Goal: Obtain resource: Obtain resource

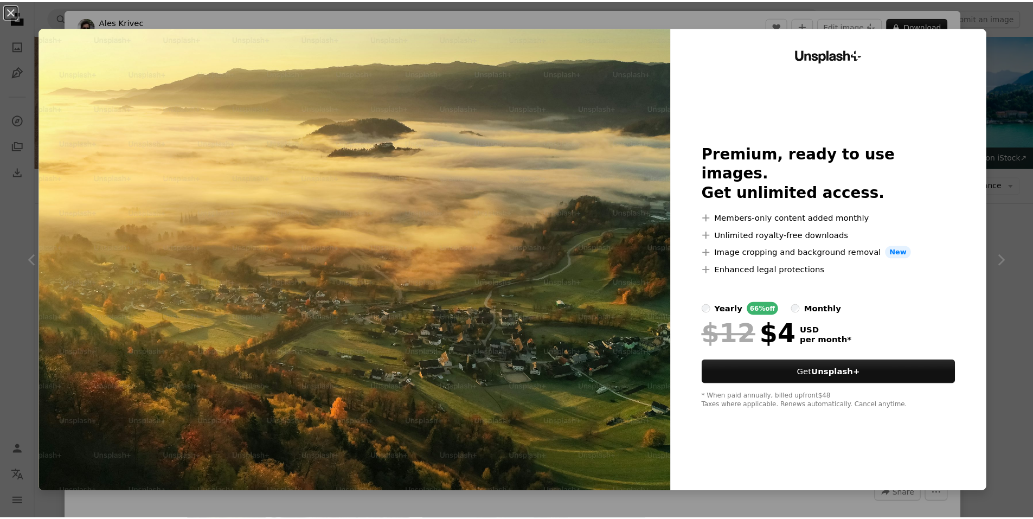
scroll to position [289, 0]
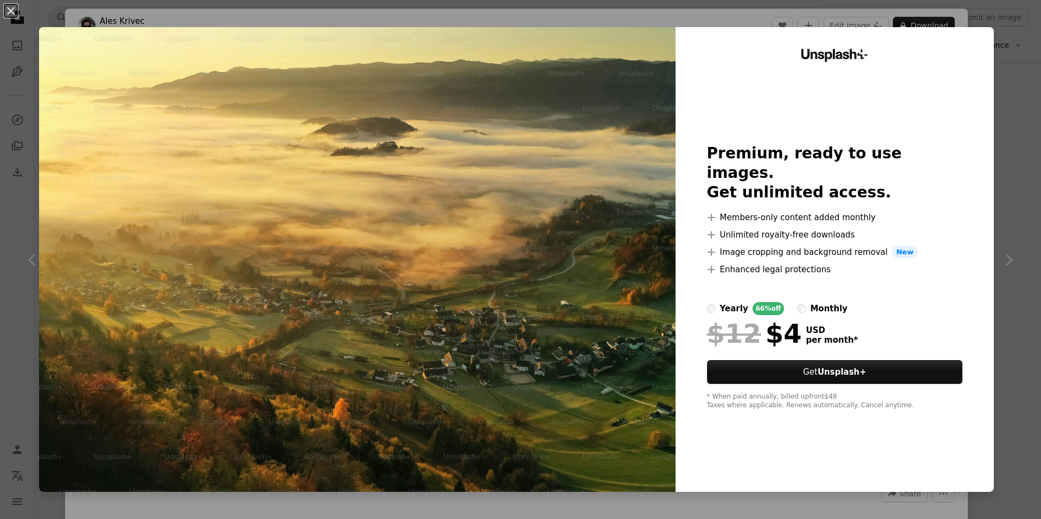
click at [982, 59] on div "Unsplash+ Premium, ready to use images. Get unlimited access. A plus sign Membe…" at bounding box center [834, 259] width 318 height 464
click at [1004, 74] on div "An X shape Unsplash+ Premium, ready to use images. Get unlimited access. A plus…" at bounding box center [520, 259] width 1041 height 519
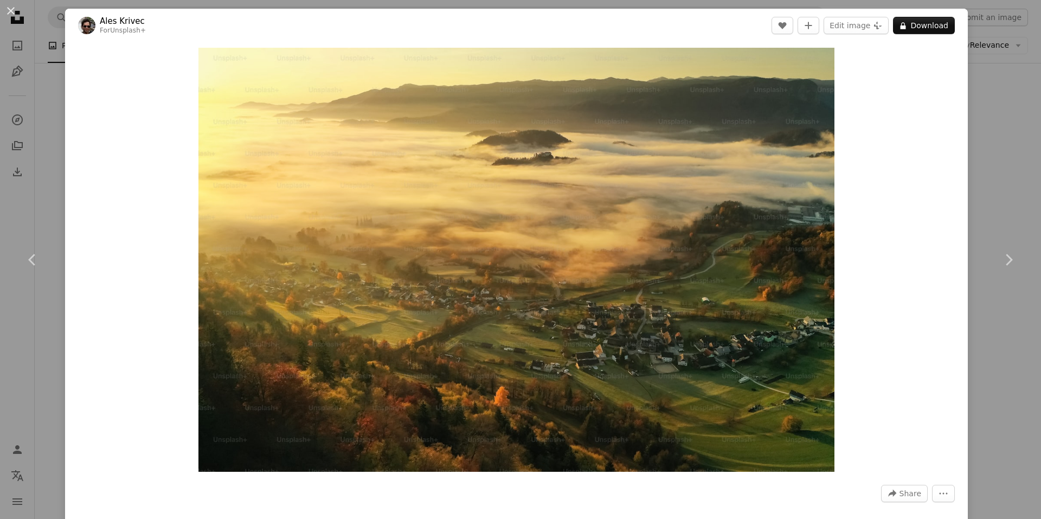
drag, startPoint x: 934, startPoint y: 118, endPoint x: 813, endPoint y: 143, distance: 123.4
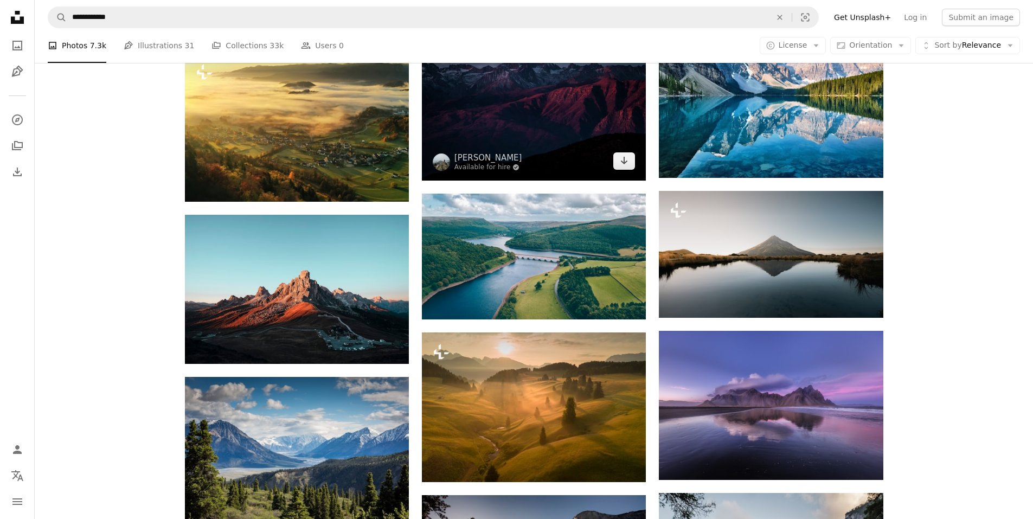
scroll to position [578, 0]
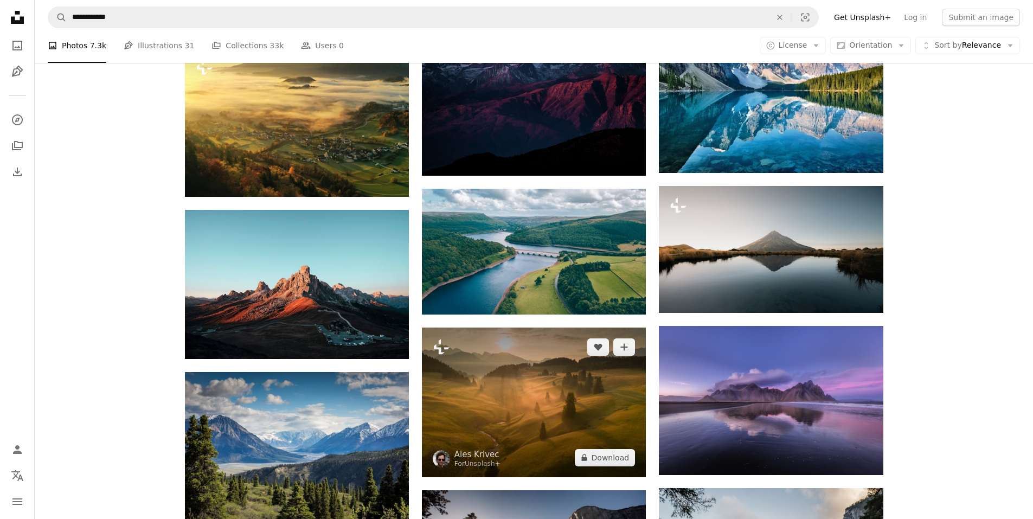
click at [563, 377] on img at bounding box center [534, 401] width 224 height 149
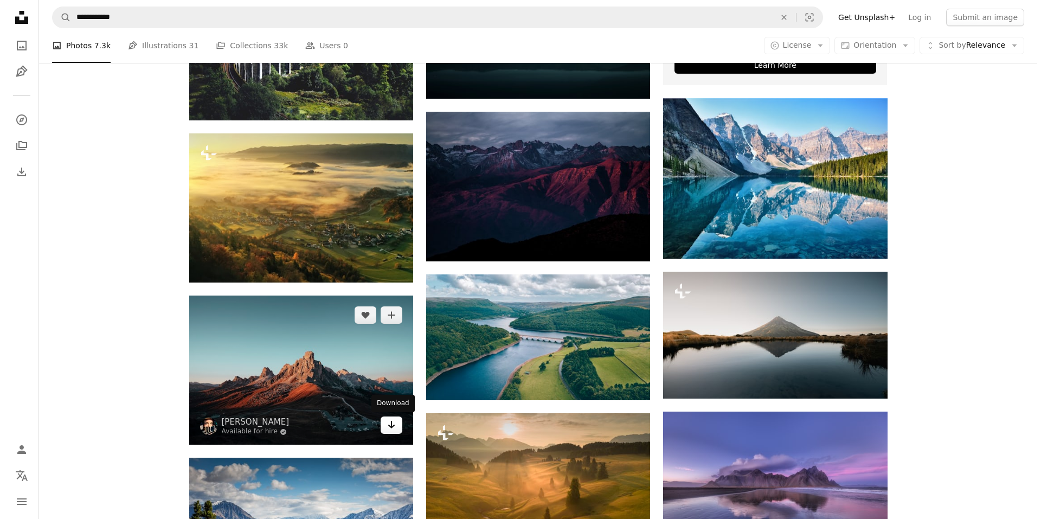
scroll to position [434, 0]
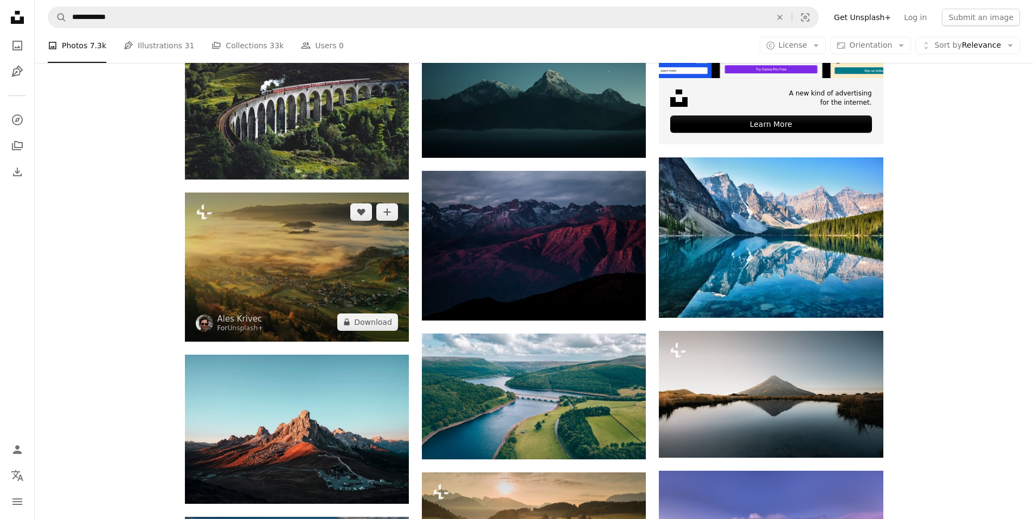
click at [351, 272] on img at bounding box center [297, 266] width 224 height 149
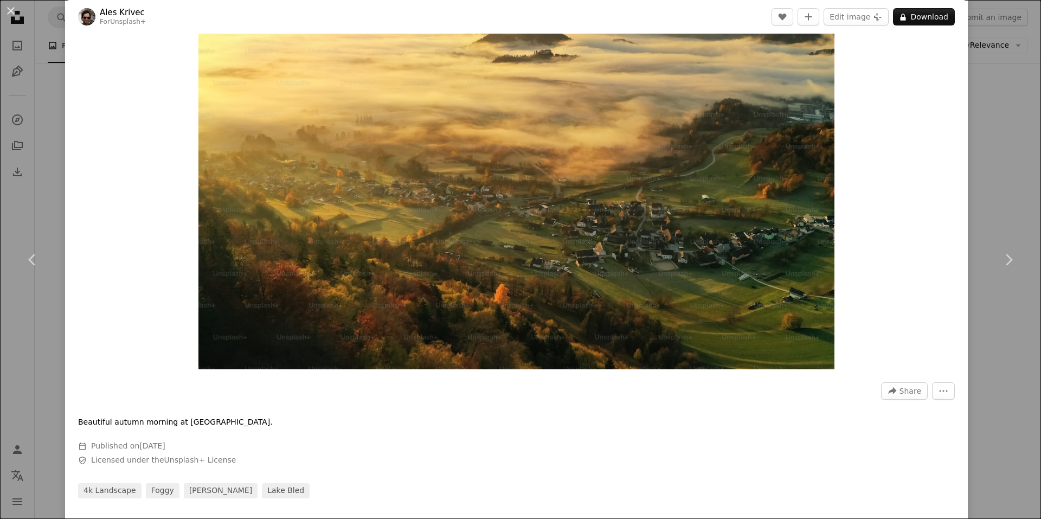
scroll to position [289, 0]
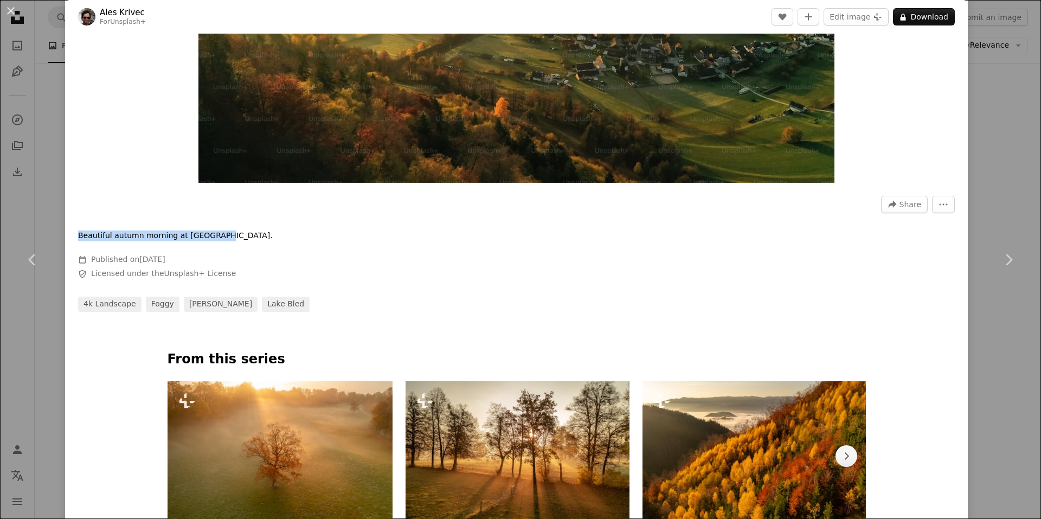
drag, startPoint x: 79, startPoint y: 235, endPoint x: 208, endPoint y: 235, distance: 129.0
click at [208, 235] on p "Beautiful autumn morning at [GEOGRAPHIC_DATA]." at bounding box center [175, 235] width 195 height 11
copy p "Beautiful autumn morning at [GEOGRAPHIC_DATA]"
